Goal: Task Accomplishment & Management: Use online tool/utility

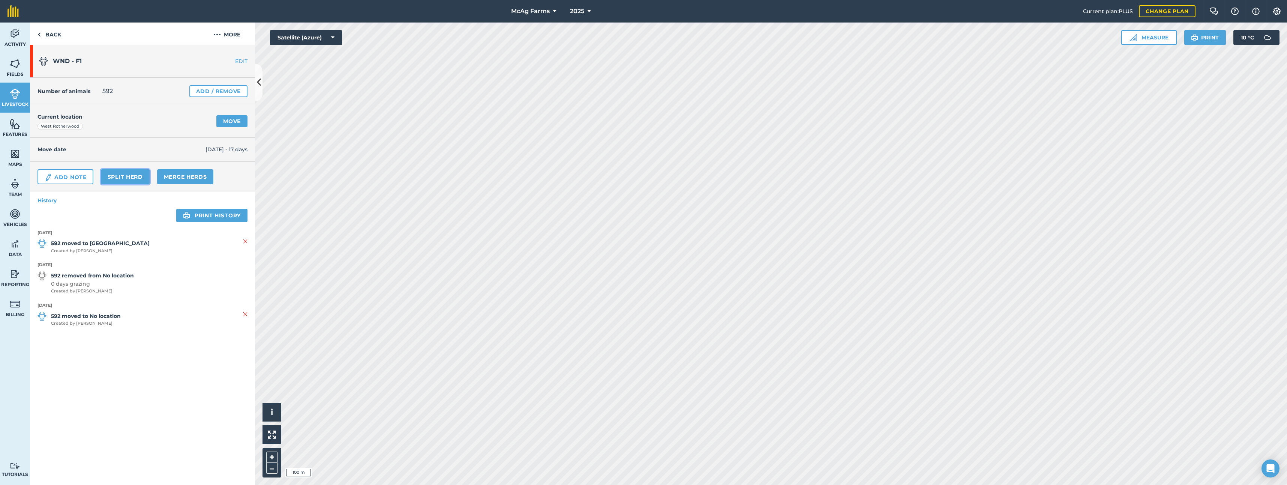
click at [141, 174] on link "Split herd" at bounding box center [125, 176] width 49 height 15
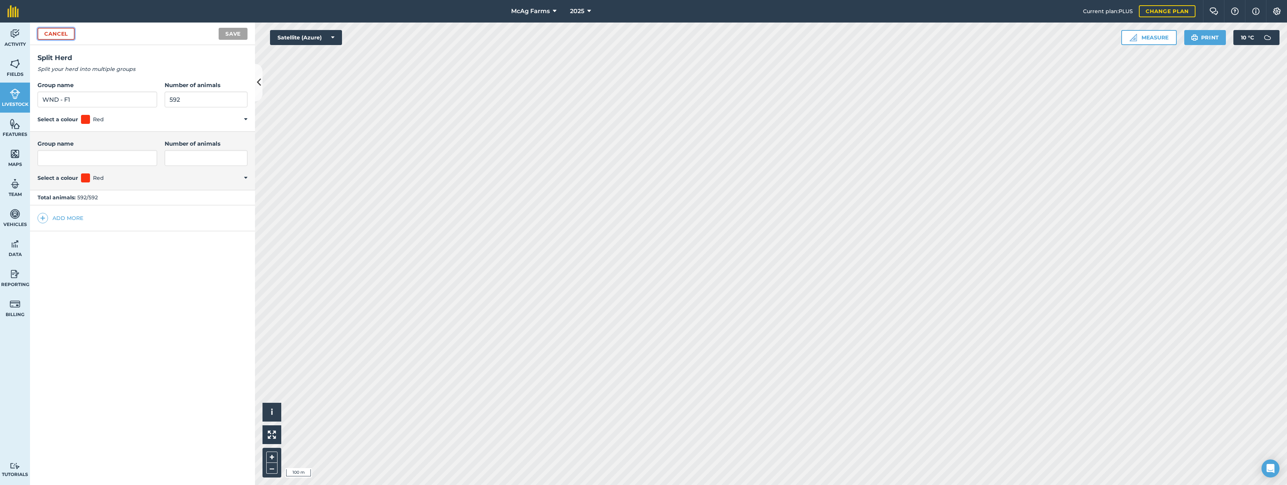
click at [56, 33] on link "Cancel" at bounding box center [56, 34] width 37 height 12
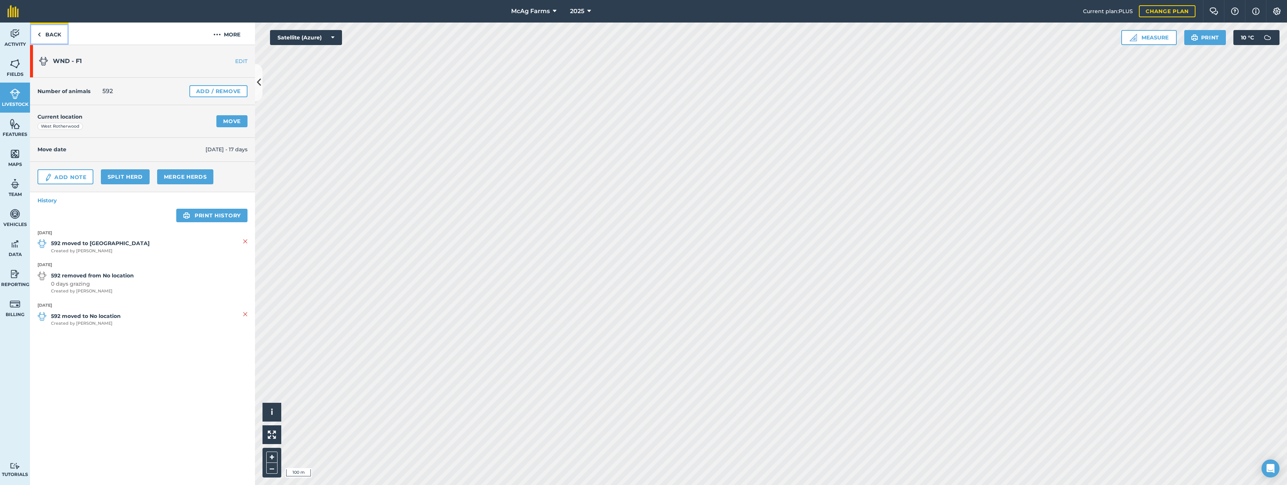
click at [54, 33] on link "Back" at bounding box center [49, 34] width 39 height 22
